Goal: Task Accomplishment & Management: Use online tool/utility

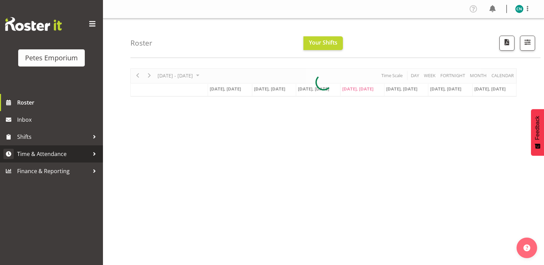
click at [61, 153] on span "Time & Attendance" at bounding box center [53, 154] width 72 height 10
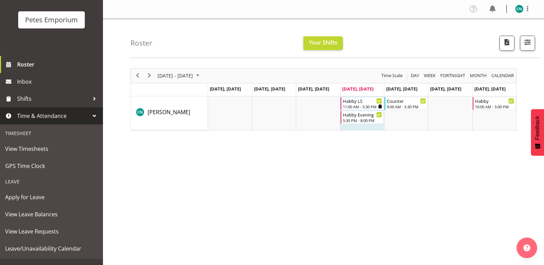
scroll to position [49, 0]
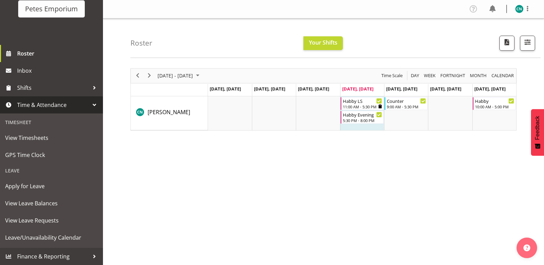
click at [82, 105] on span "Time & Attendance" at bounding box center [53, 105] width 72 height 10
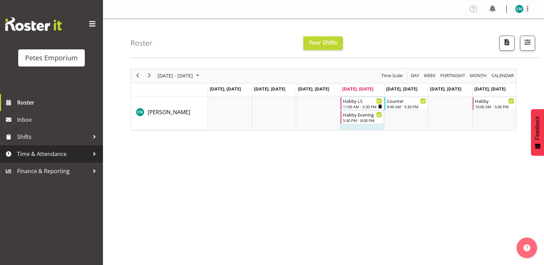
scroll to position [0, 0]
click at [77, 146] on link "Time & Attendance" at bounding box center [51, 153] width 103 height 17
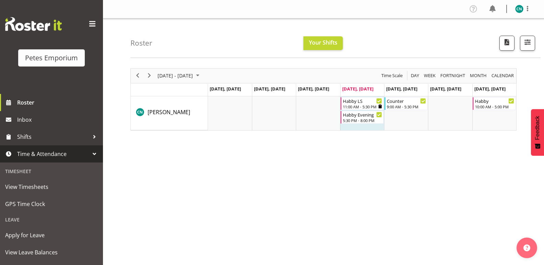
scroll to position [11, 0]
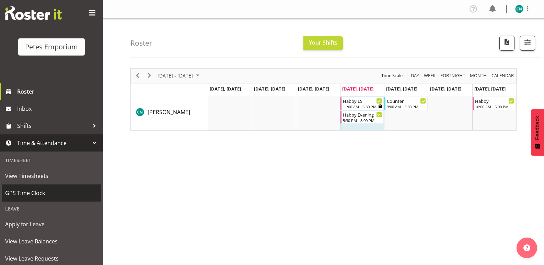
click at [34, 189] on span "GPS Time Clock" at bounding box center [51, 193] width 93 height 10
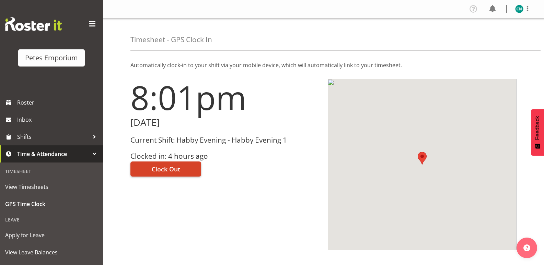
click at [167, 170] on span "Clock Out" at bounding box center [166, 169] width 28 height 9
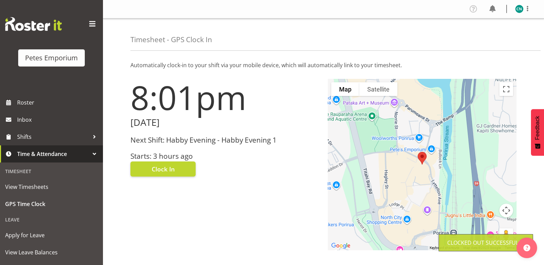
click at [518, 11] on img at bounding box center [519, 9] width 8 height 8
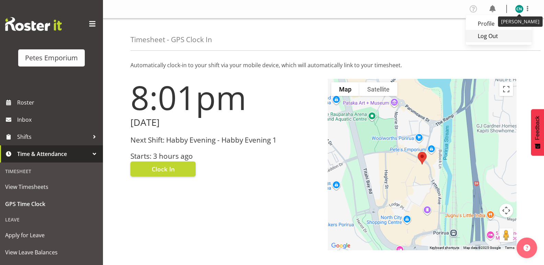
click at [478, 38] on link "Log Out" at bounding box center [499, 36] width 66 height 12
